Goal: Information Seeking & Learning: Learn about a topic

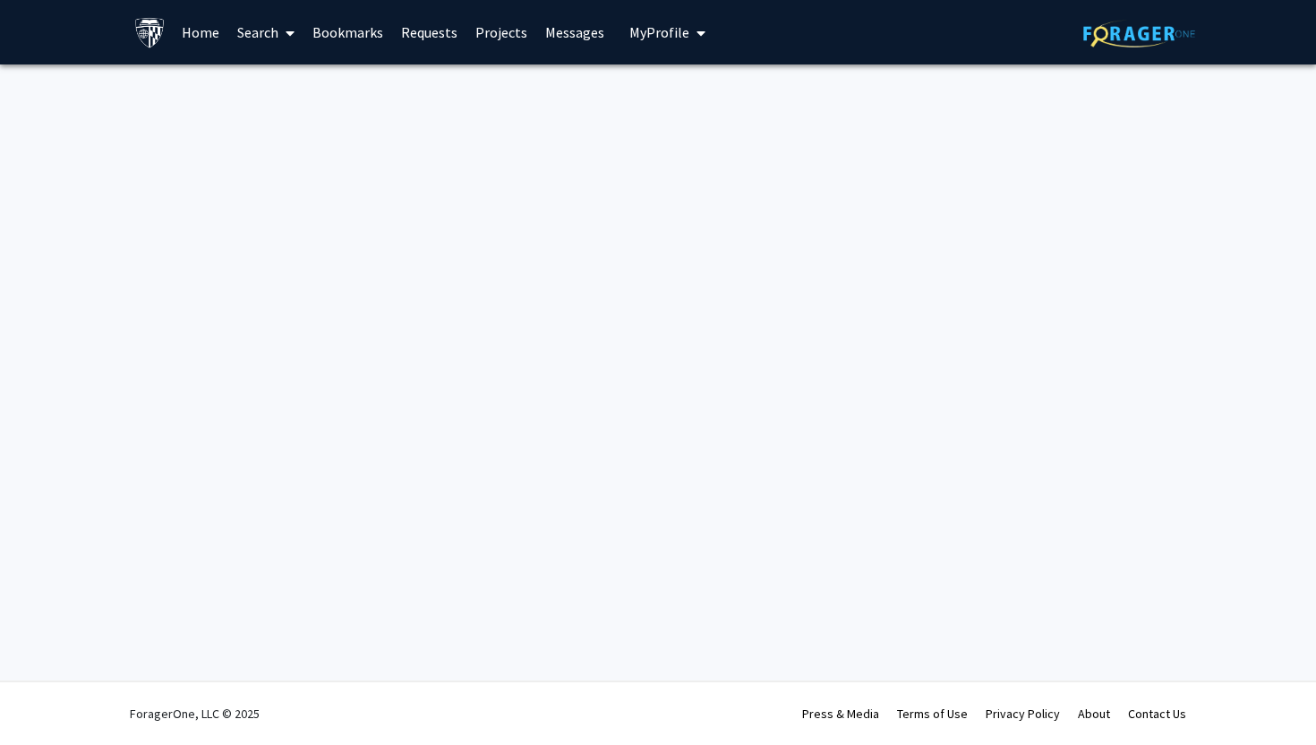
click at [358, 36] on link "Bookmarks" at bounding box center [348, 32] width 89 height 63
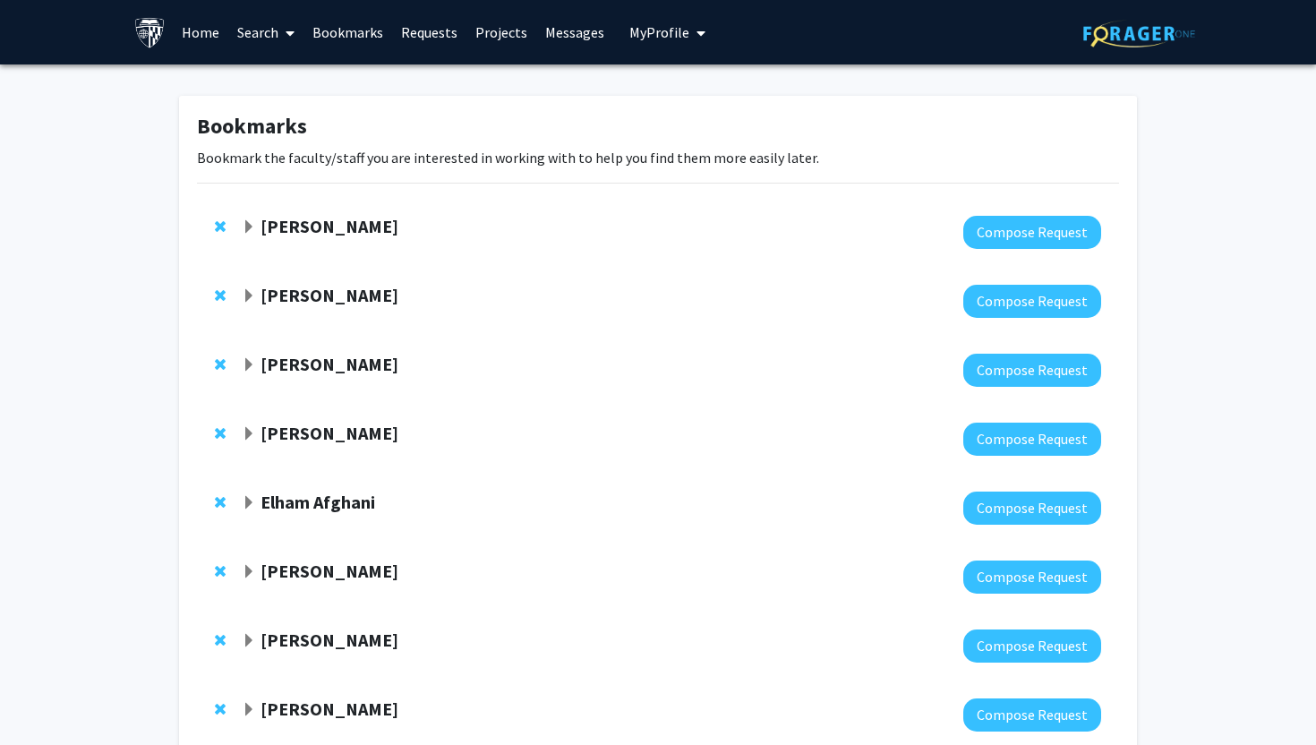
click at [184, 21] on link "Home" at bounding box center [201, 32] width 56 height 63
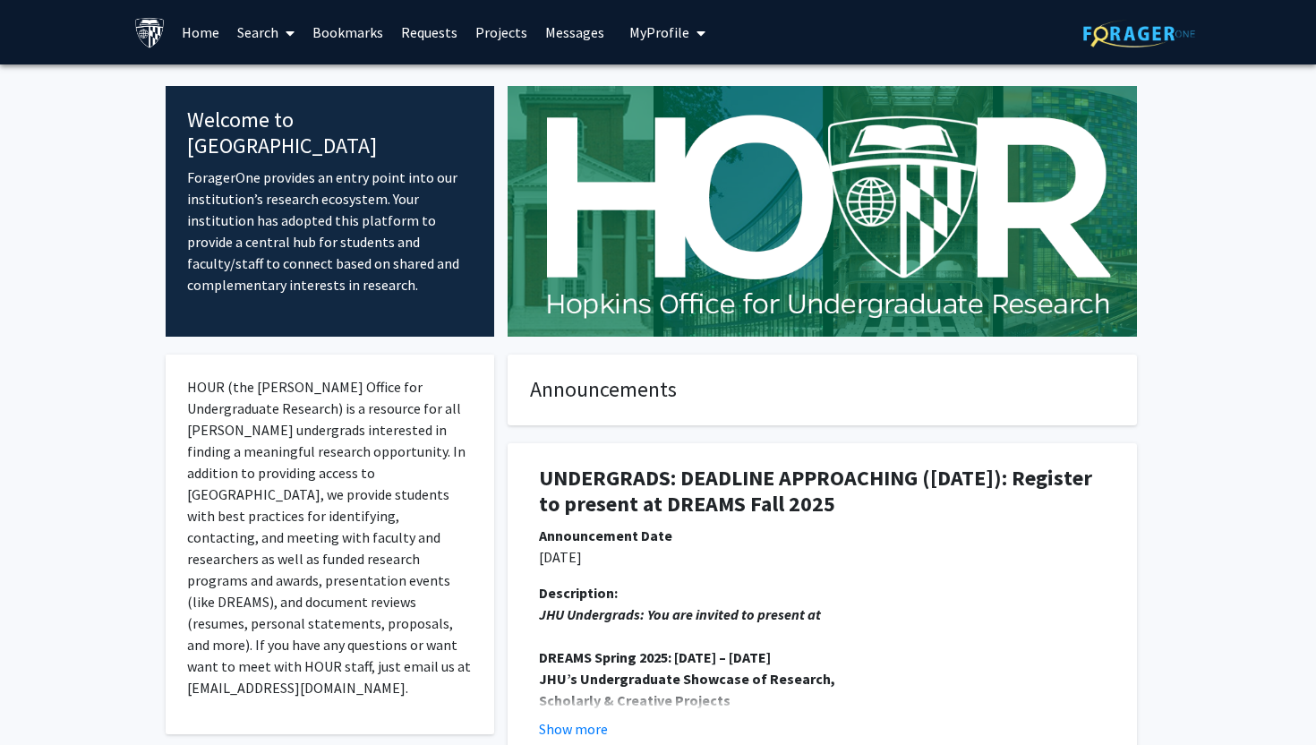
click at [270, 33] on link "Search" at bounding box center [265, 32] width 75 height 63
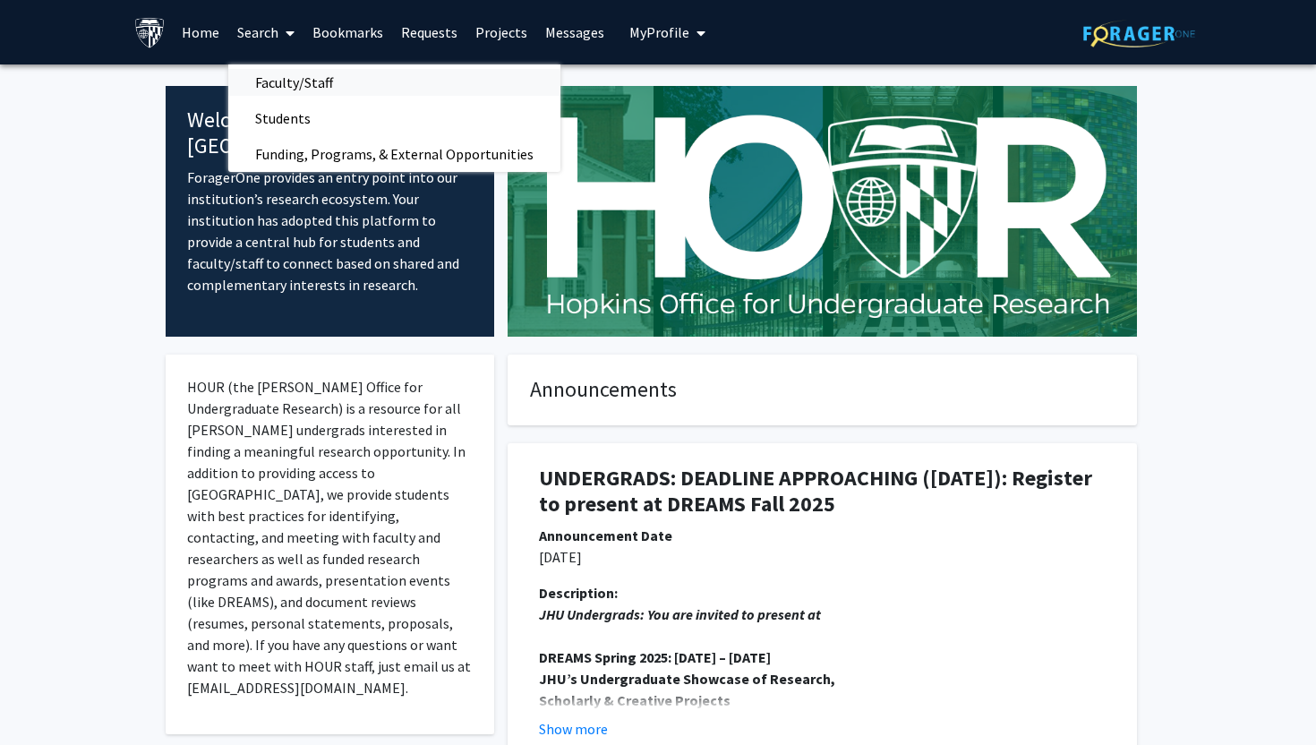
click at [290, 86] on span "Faculty/Staff" at bounding box center [294, 82] width 132 height 36
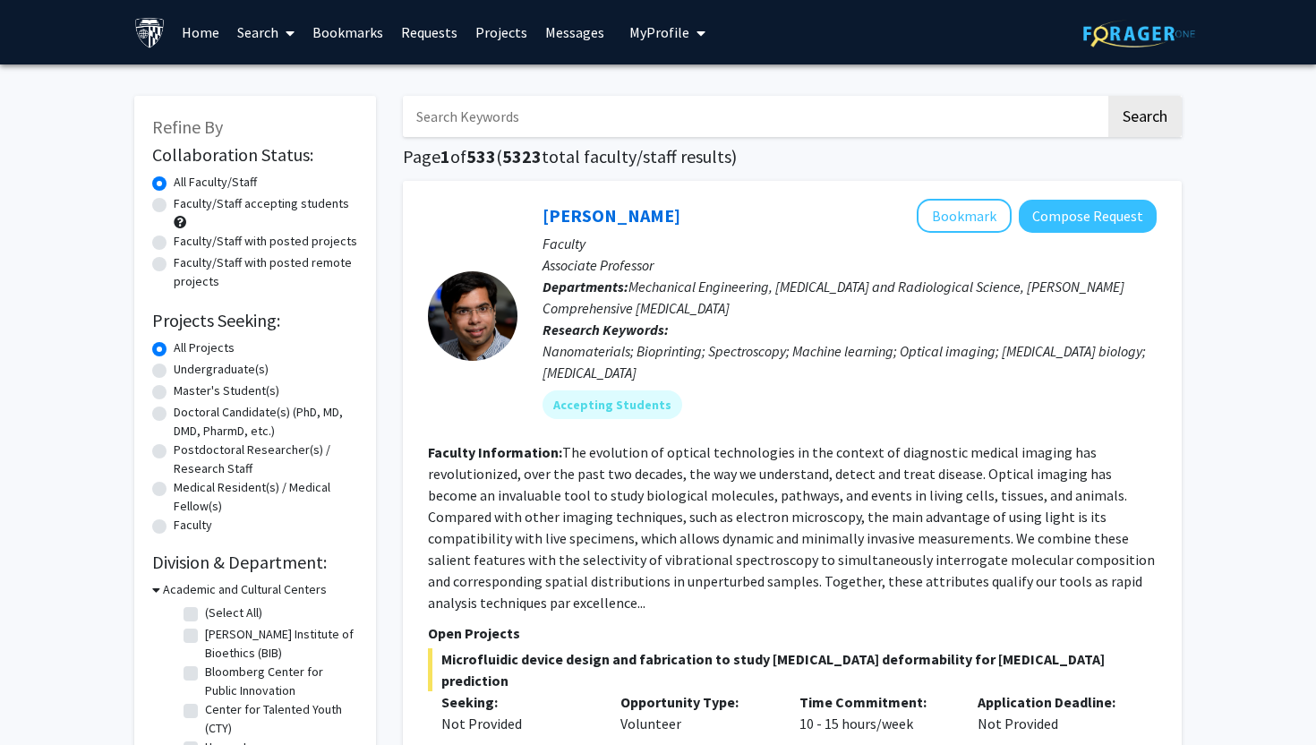
click at [218, 373] on label "Undergraduate(s)" at bounding box center [221, 369] width 95 height 19
click at [185, 372] on input "Undergraduate(s)" at bounding box center [180, 366] width 12 height 12
radio input "true"
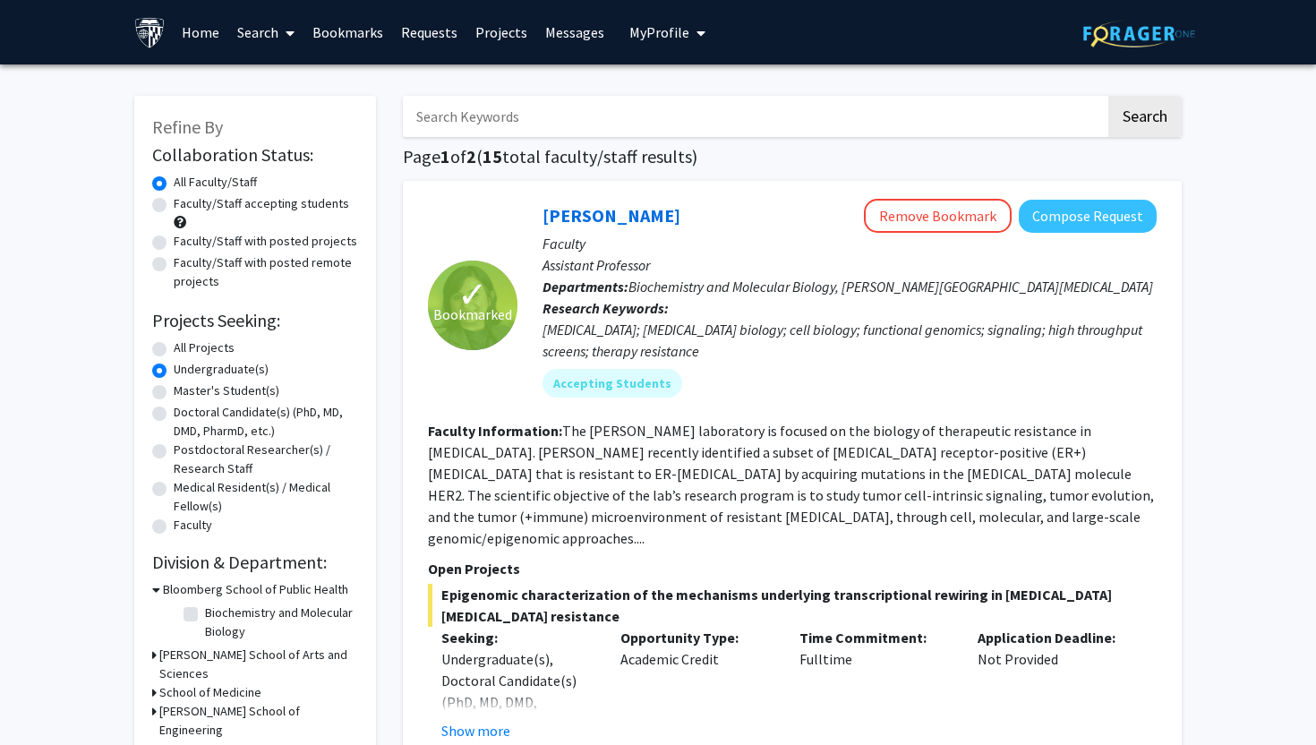
click at [294, 205] on label "Faculty/Staff accepting students" at bounding box center [262, 203] width 176 height 19
click at [185, 205] on input "Faculty/Staff accepting students" at bounding box center [180, 200] width 12 height 12
radio input "true"
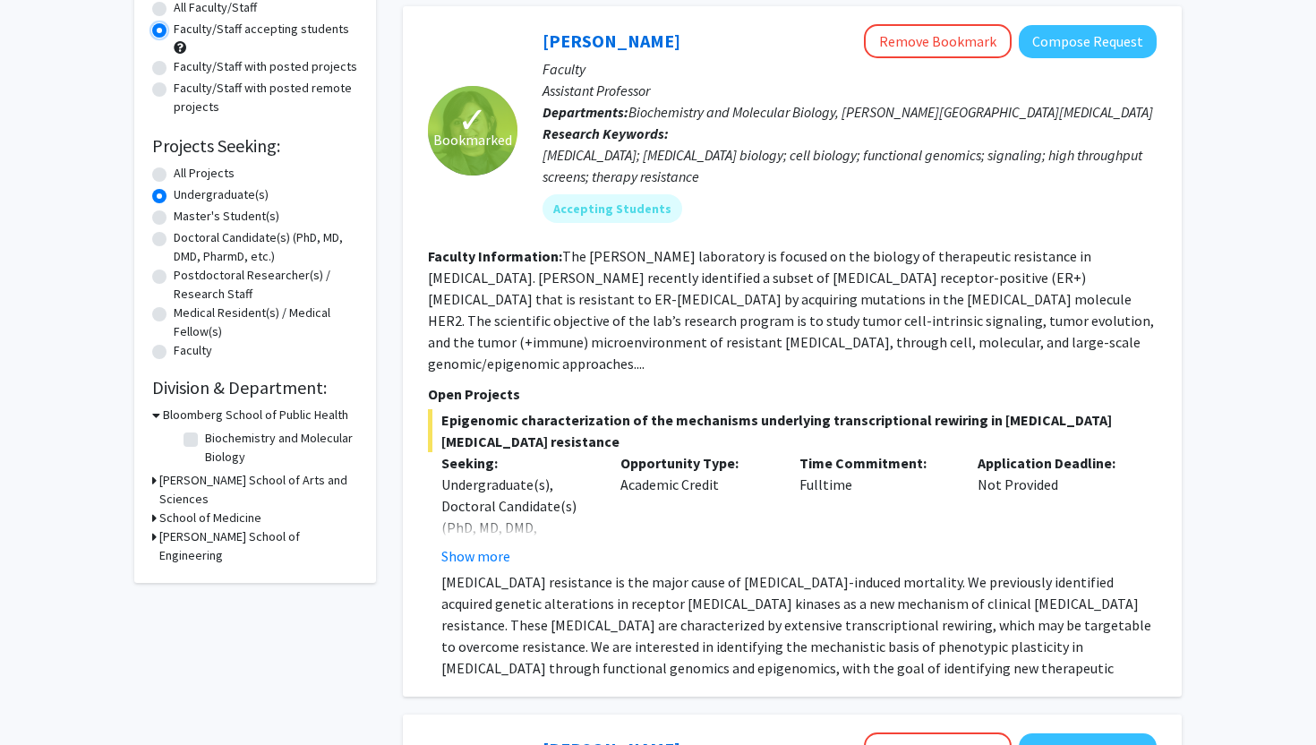
scroll to position [192, 0]
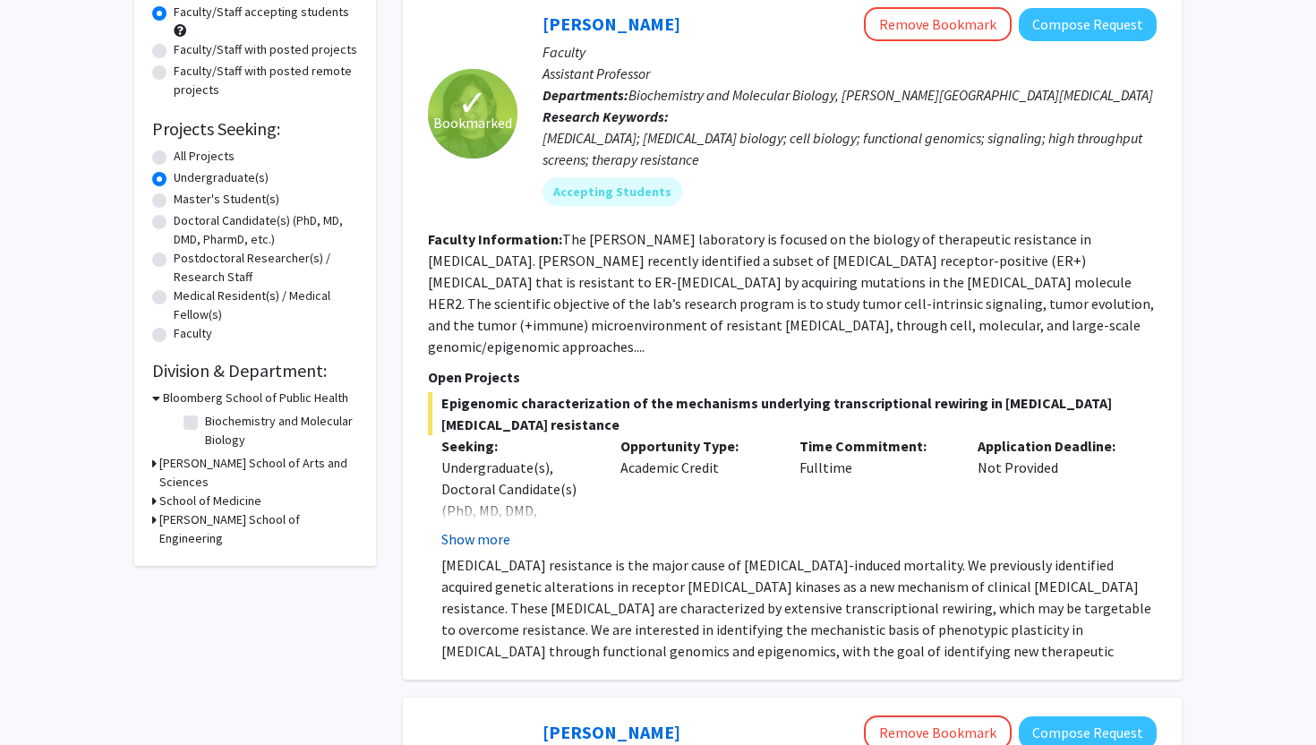
click at [491, 528] on button "Show more" at bounding box center [475, 538] width 69 height 21
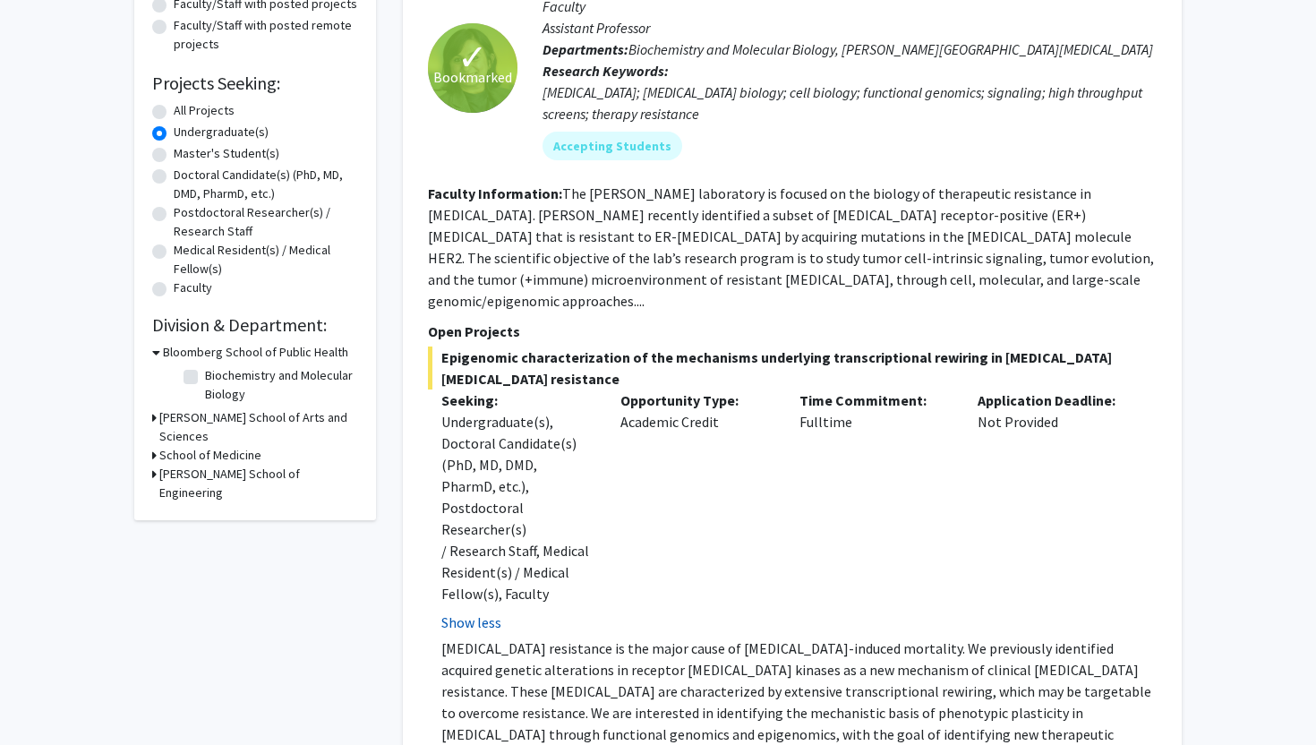
scroll to position [176, 0]
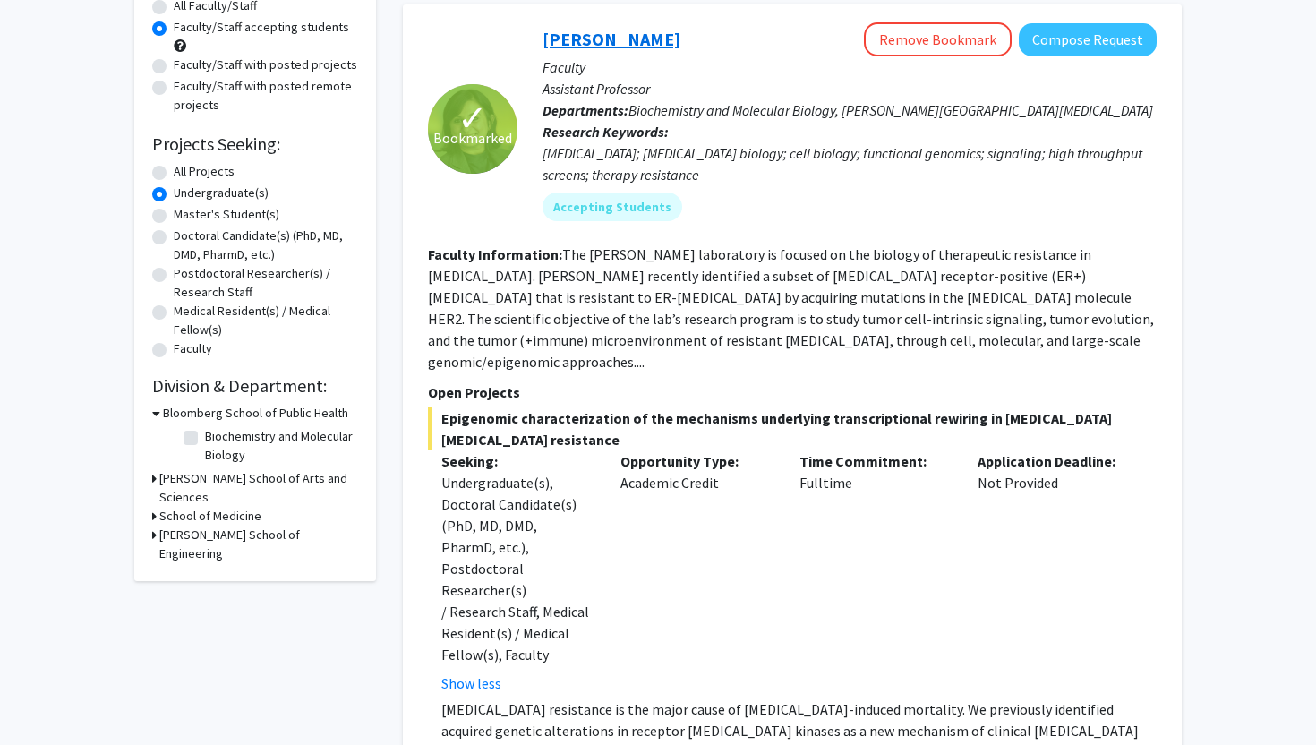
click at [619, 41] on link "[PERSON_NAME]" at bounding box center [612, 39] width 138 height 22
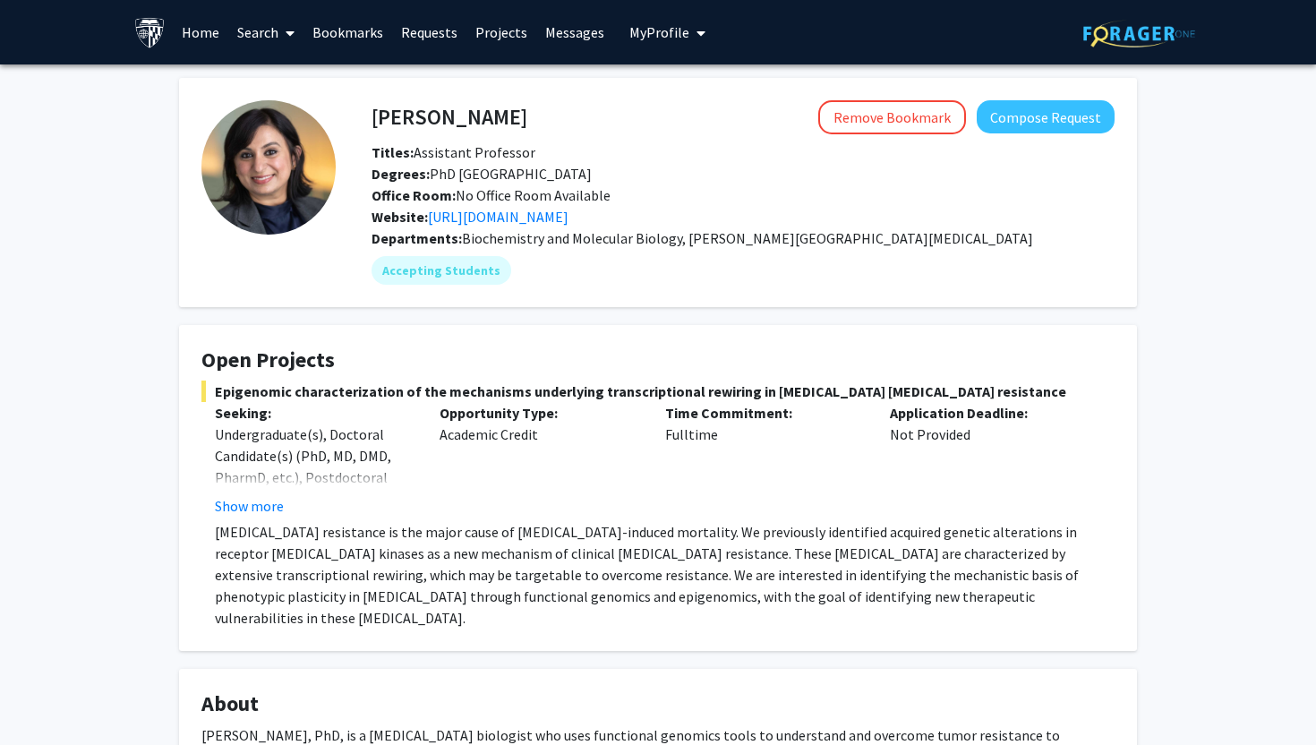
scroll to position [48, 0]
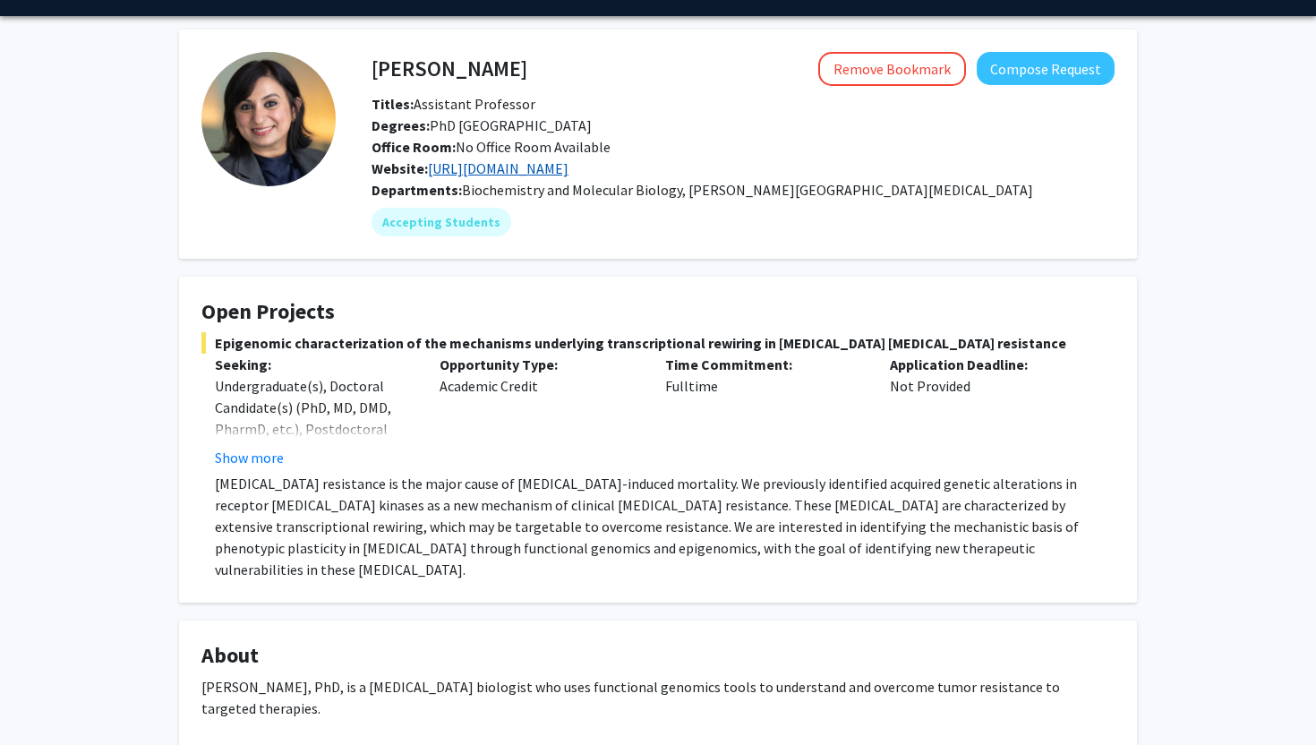
click at [552, 168] on link "[URL][DOMAIN_NAME]" at bounding box center [498, 168] width 141 height 18
click at [280, 458] on button "Show more" at bounding box center [249, 457] width 69 height 21
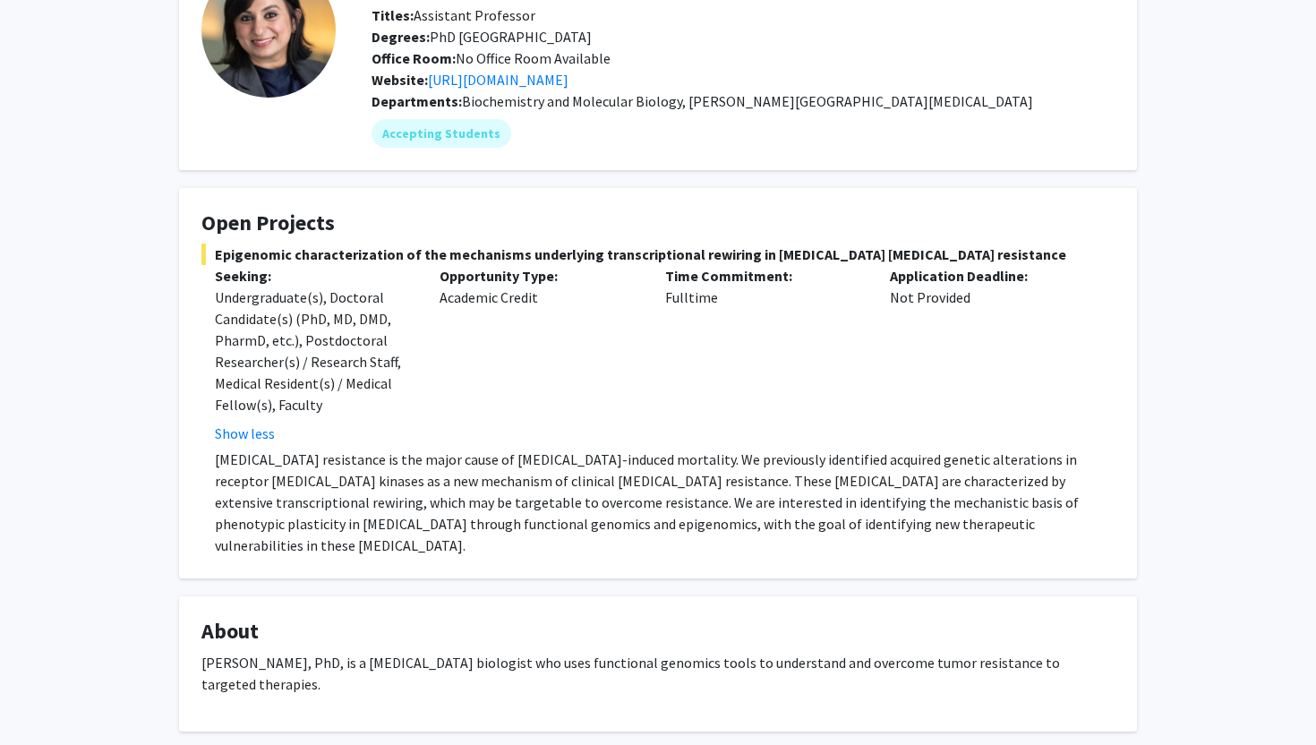
scroll to position [286, 0]
